Goal: Information Seeking & Learning: Learn about a topic

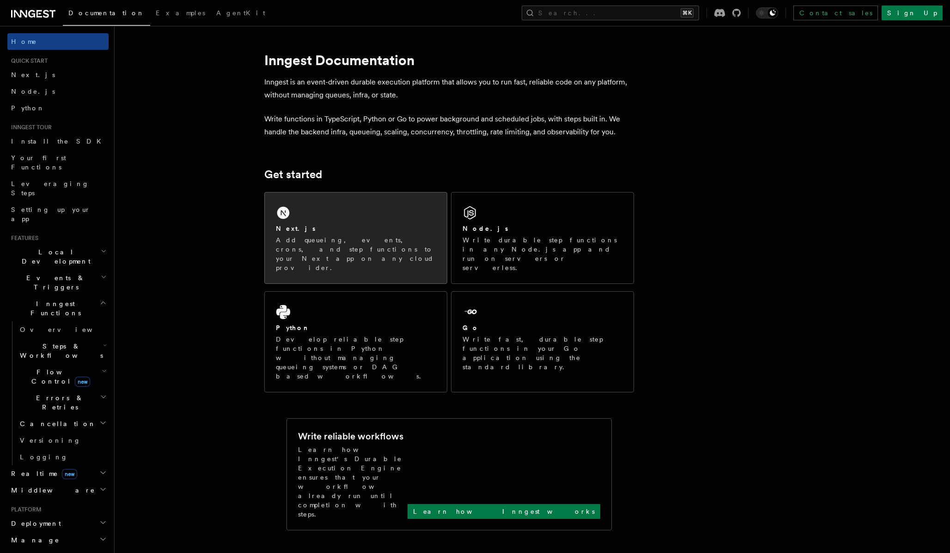
click at [289, 218] on icon at bounding box center [283, 213] width 15 height 15
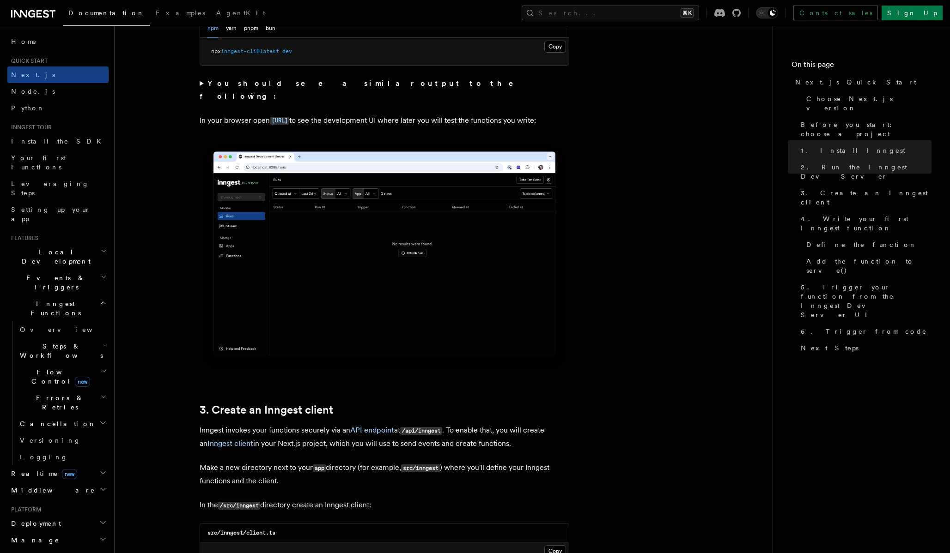
scroll to position [714, 0]
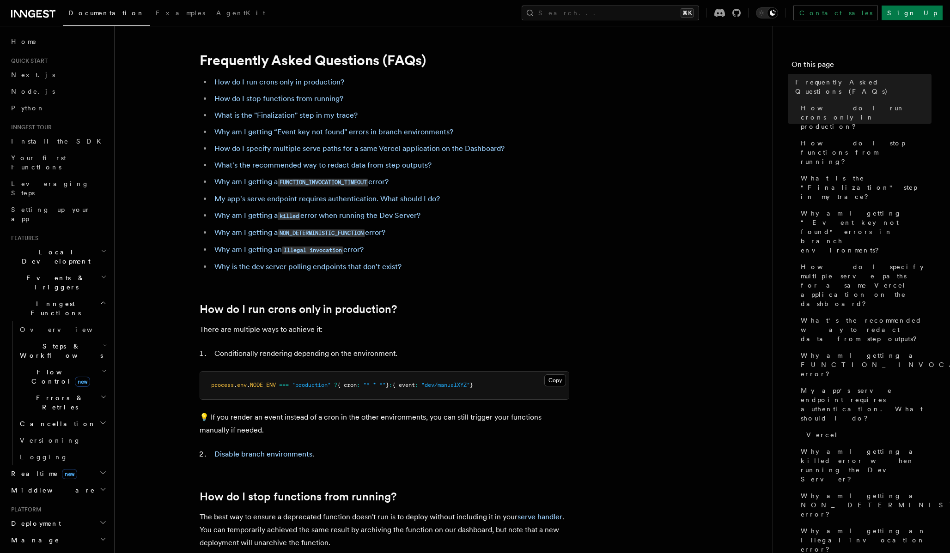
click at [35, 76] on link "Next.js" at bounding box center [57, 75] width 101 height 17
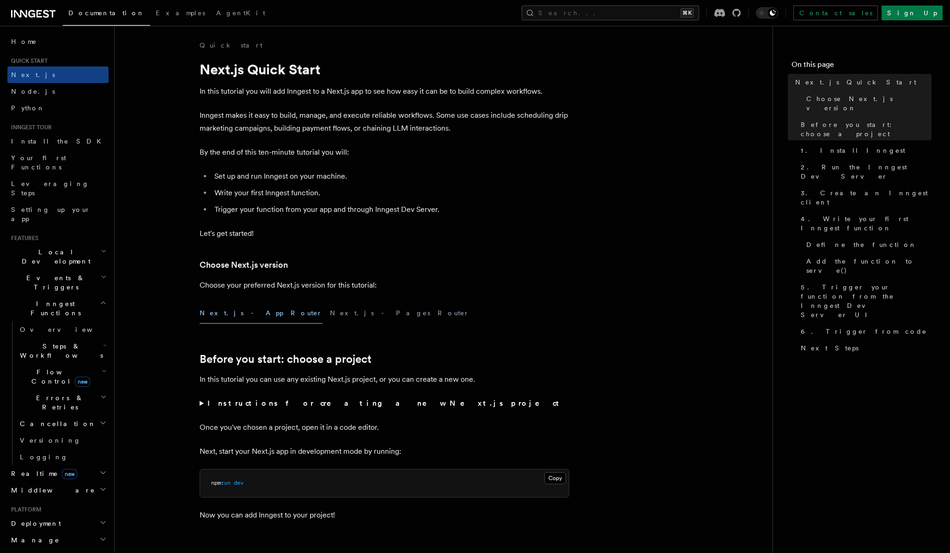
click at [17, 73] on span "Next.js" at bounding box center [33, 74] width 44 height 7
click at [80, 16] on span "Documentation" at bounding box center [106, 12] width 76 height 7
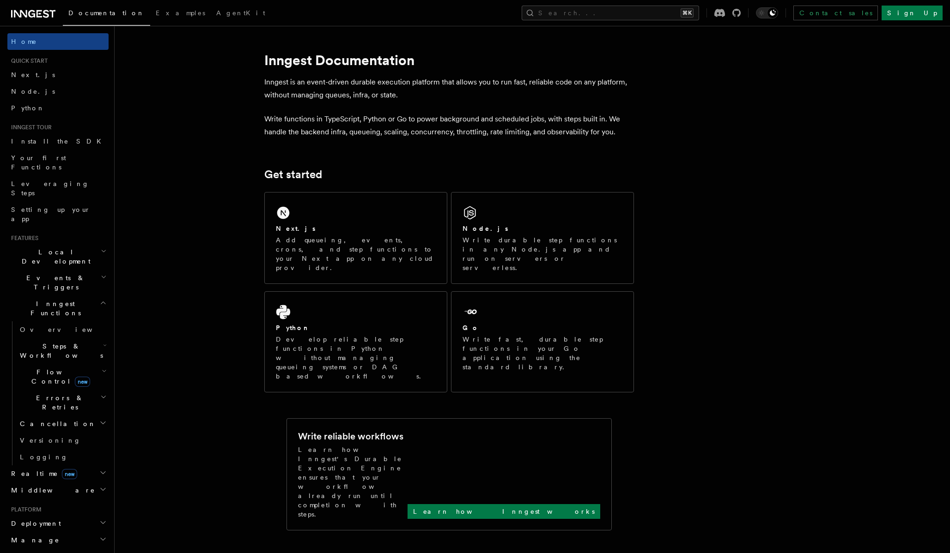
click at [27, 12] on icon at bounding box center [33, 13] width 44 height 11
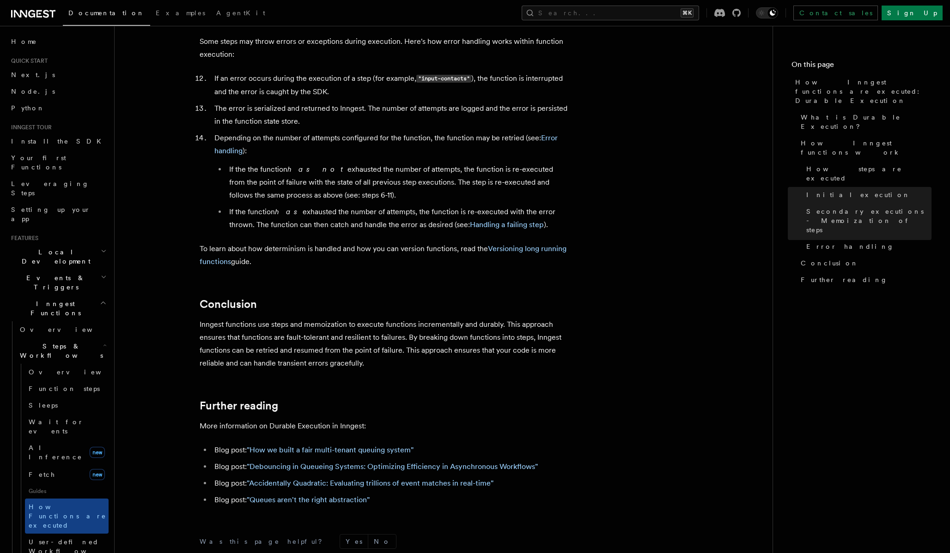
scroll to position [1546, 0]
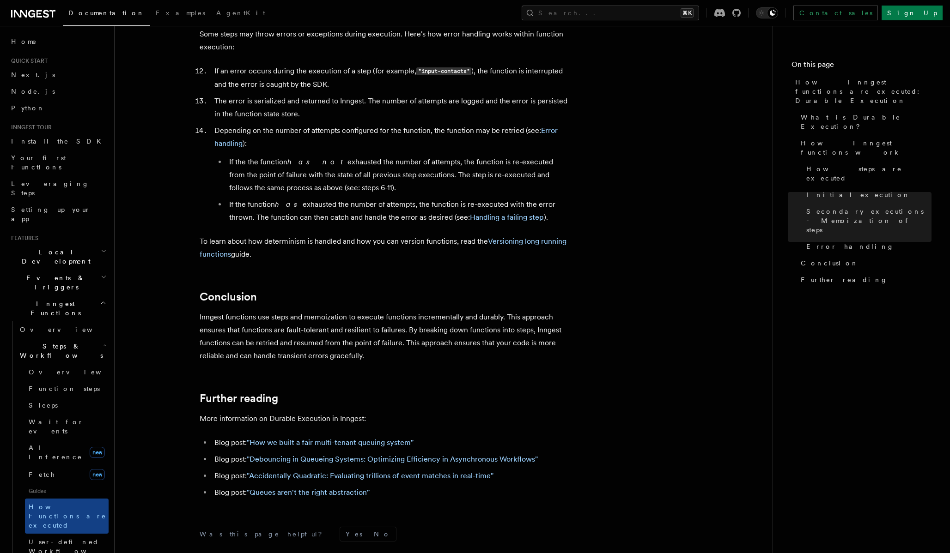
click at [387, 322] on p "Inngest functions use steps and memoization to execute functions incrementally …" at bounding box center [385, 337] width 370 height 52
click at [370, 317] on p "Inngest functions use steps and memoization to execute functions incrementally …" at bounding box center [385, 337] width 370 height 52
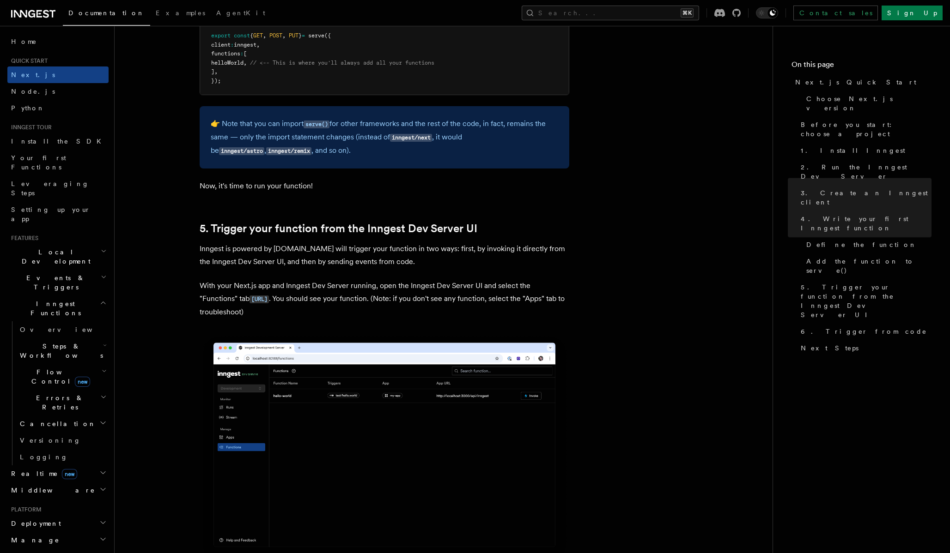
scroll to position [1973, 0]
